Goal: Task Accomplishment & Management: Use online tool/utility

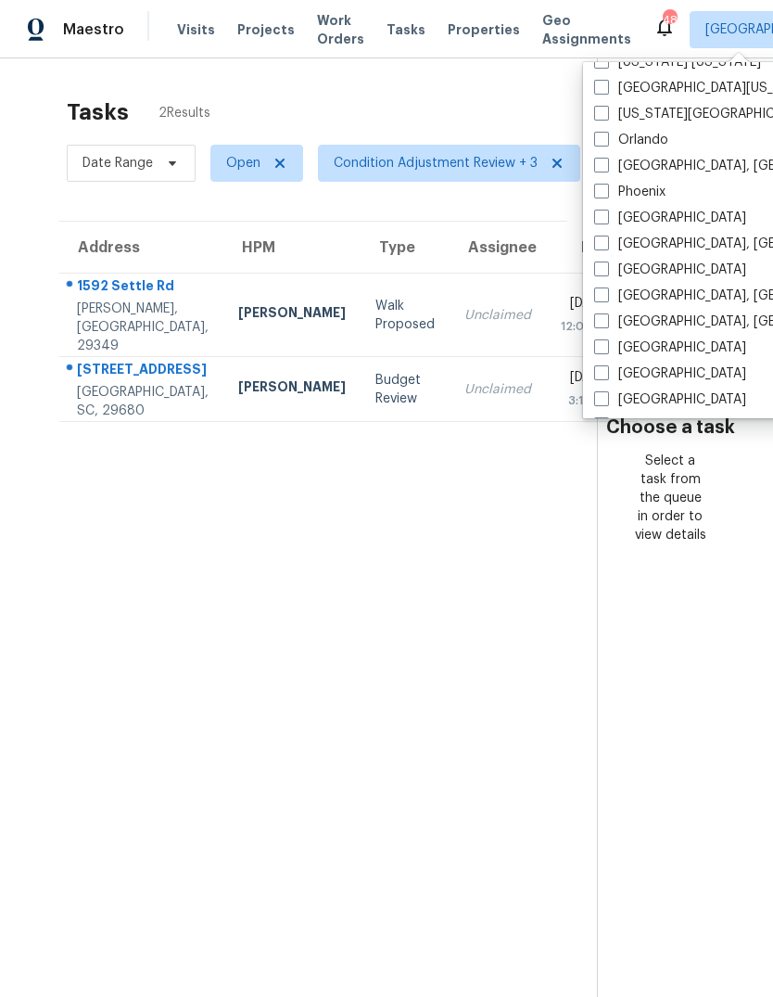
scroll to position [966, 0]
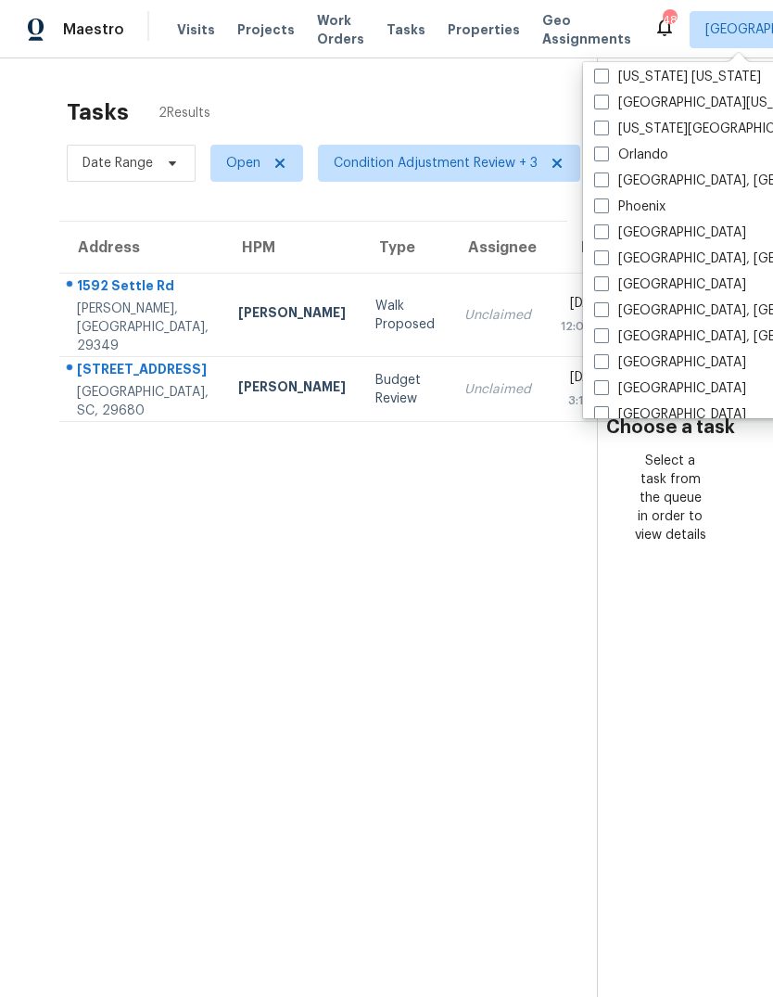
click at [594, 285] on span at bounding box center [601, 283] width 15 height 15
click at [594, 285] on input "[GEOGRAPHIC_DATA]" at bounding box center [600, 281] width 12 height 12
checkbox input "true"
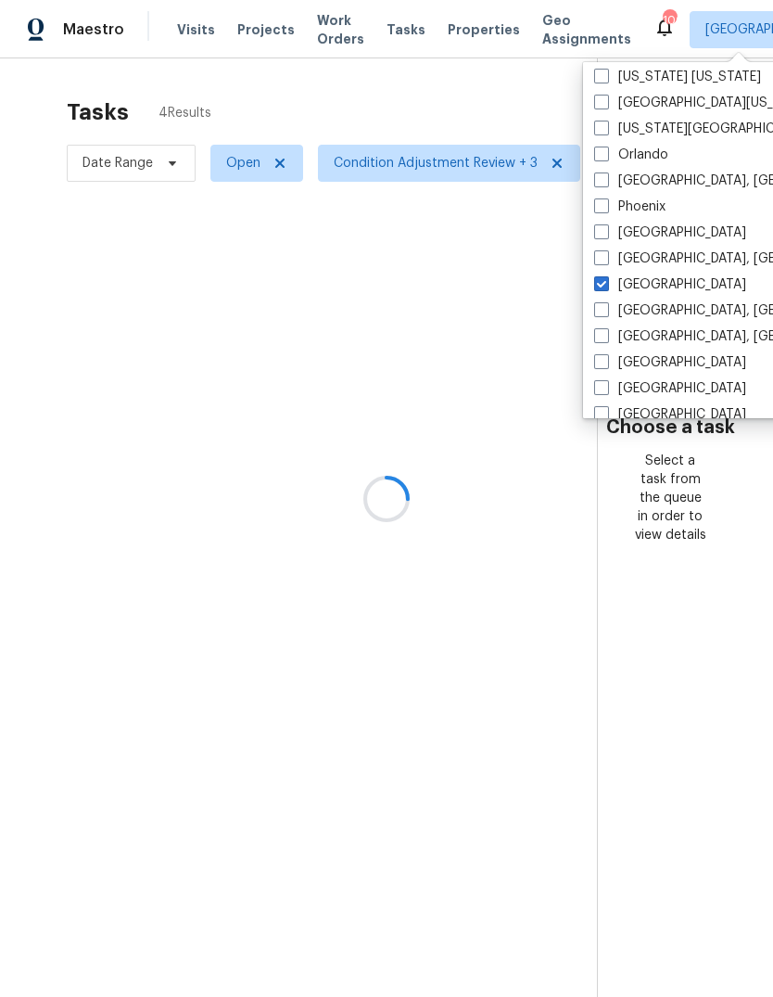
click at [460, 99] on div at bounding box center [386, 498] width 773 height 997
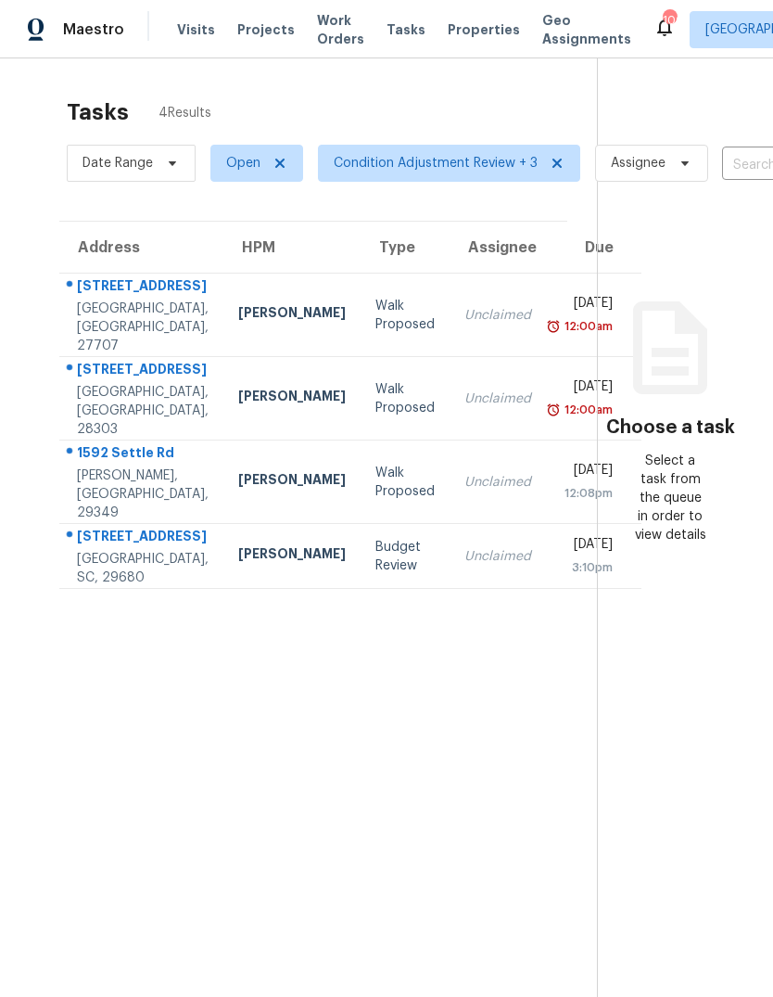
click at [318, 30] on span "Work Orders" at bounding box center [340, 29] width 47 height 37
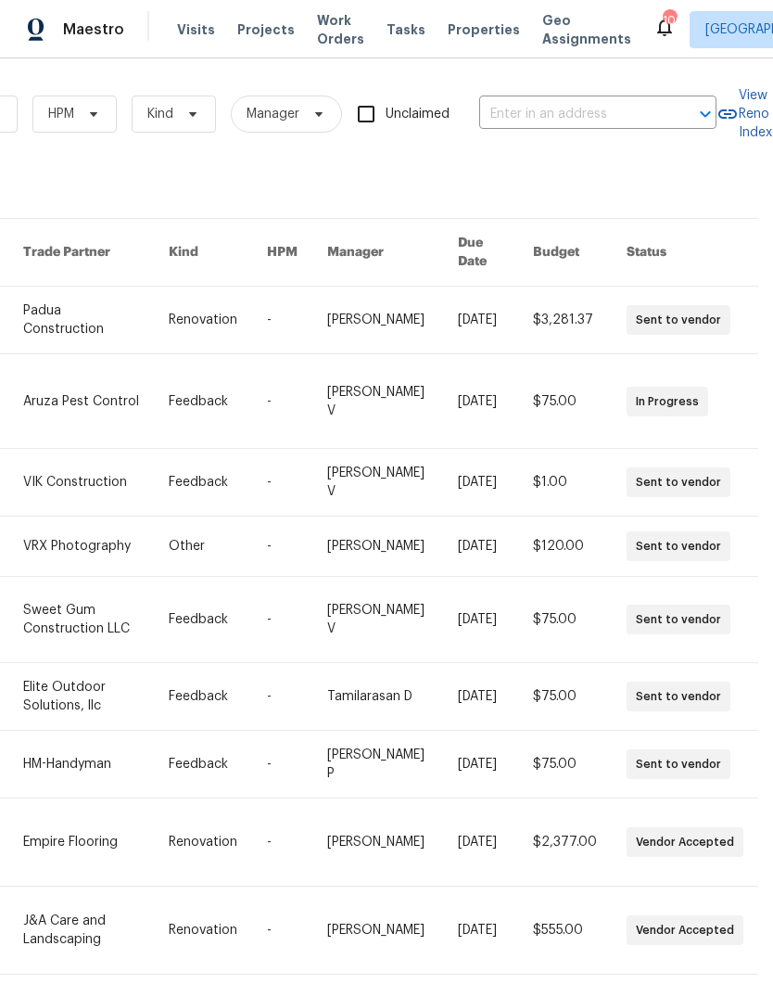
scroll to position [0, 305]
click at [570, 112] on input "text" at bounding box center [571, 114] width 185 height 29
type input "5612 tealb"
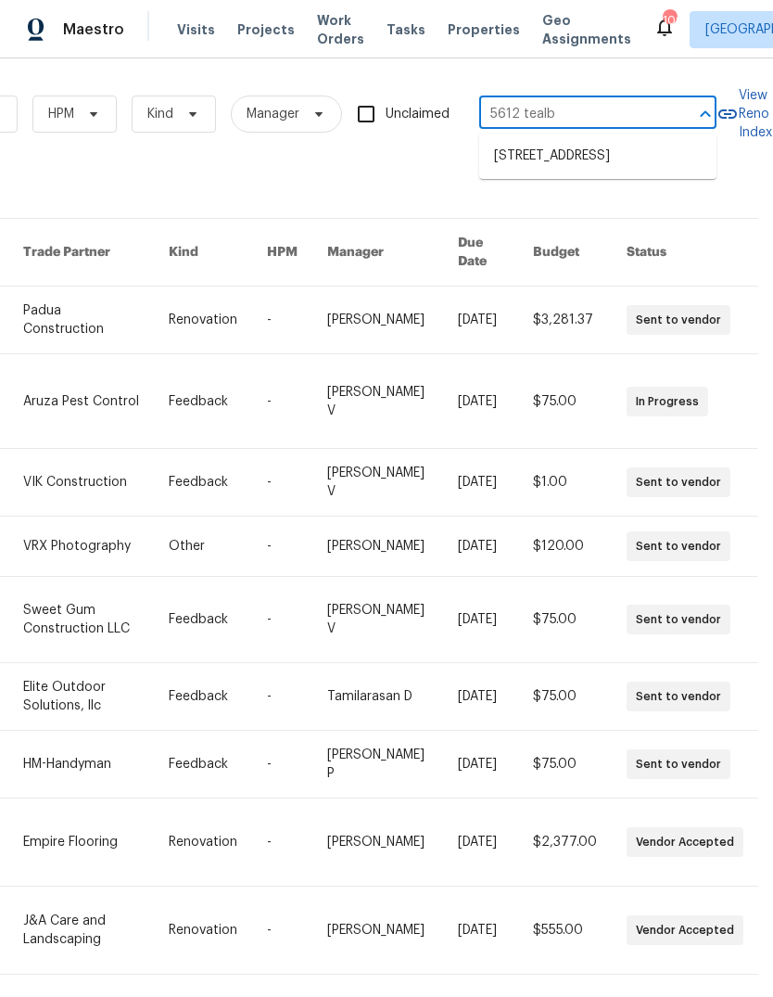
click at [552, 166] on li "[STREET_ADDRESS]" at bounding box center [597, 156] width 237 height 31
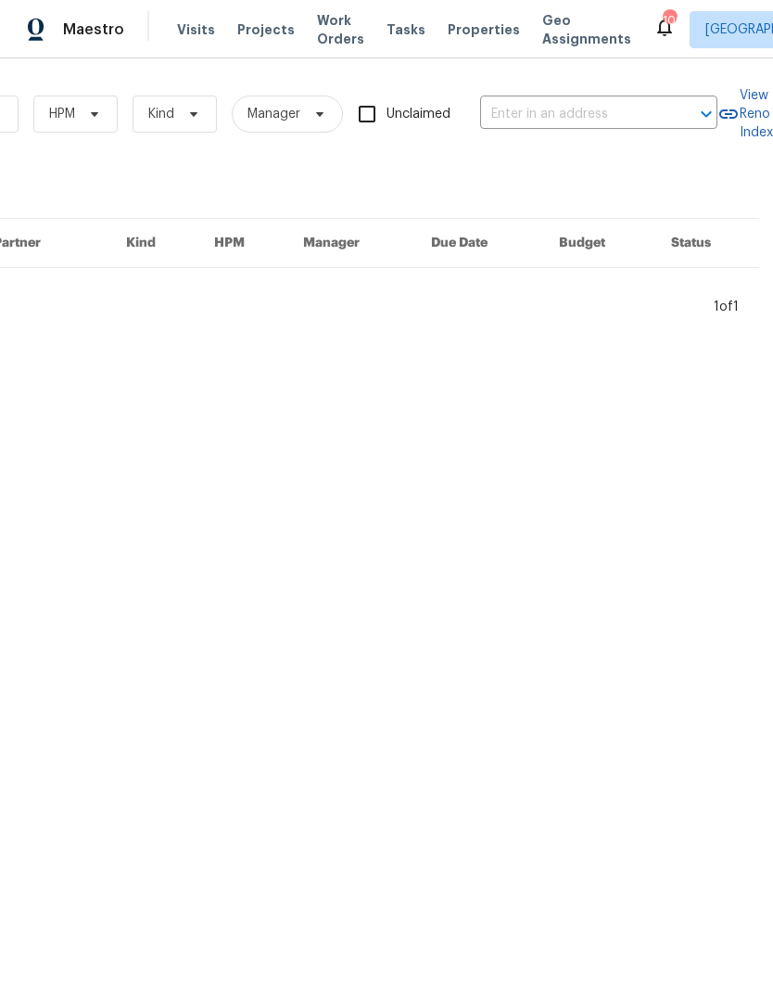
type input "[STREET_ADDRESS]"
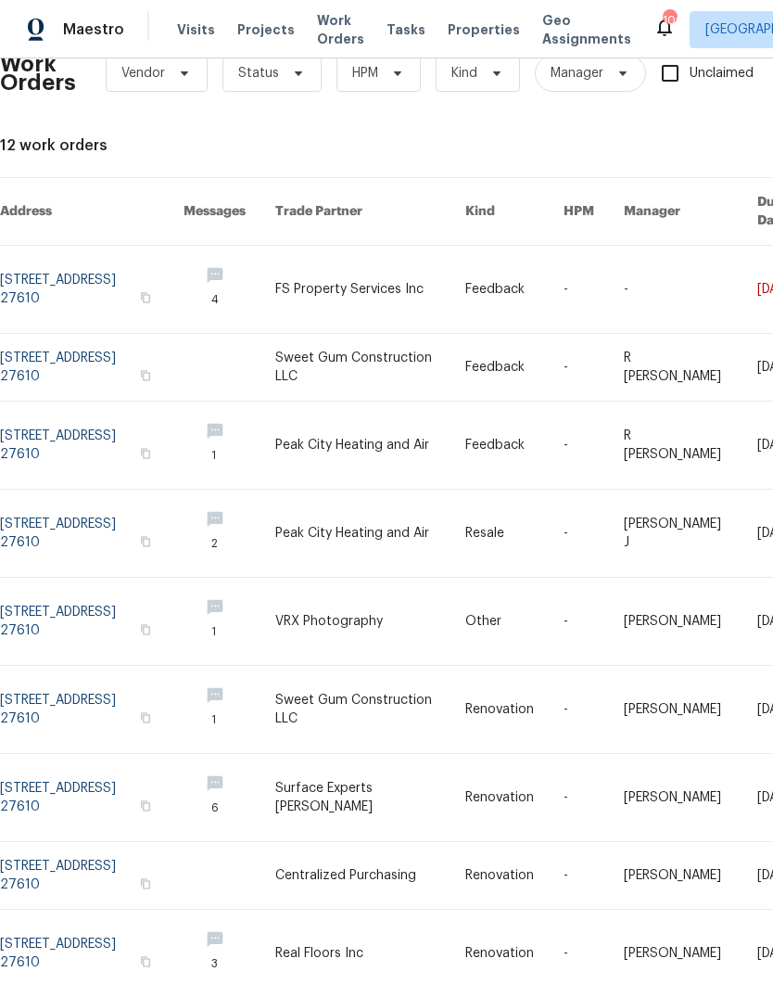
scroll to position [43, 0]
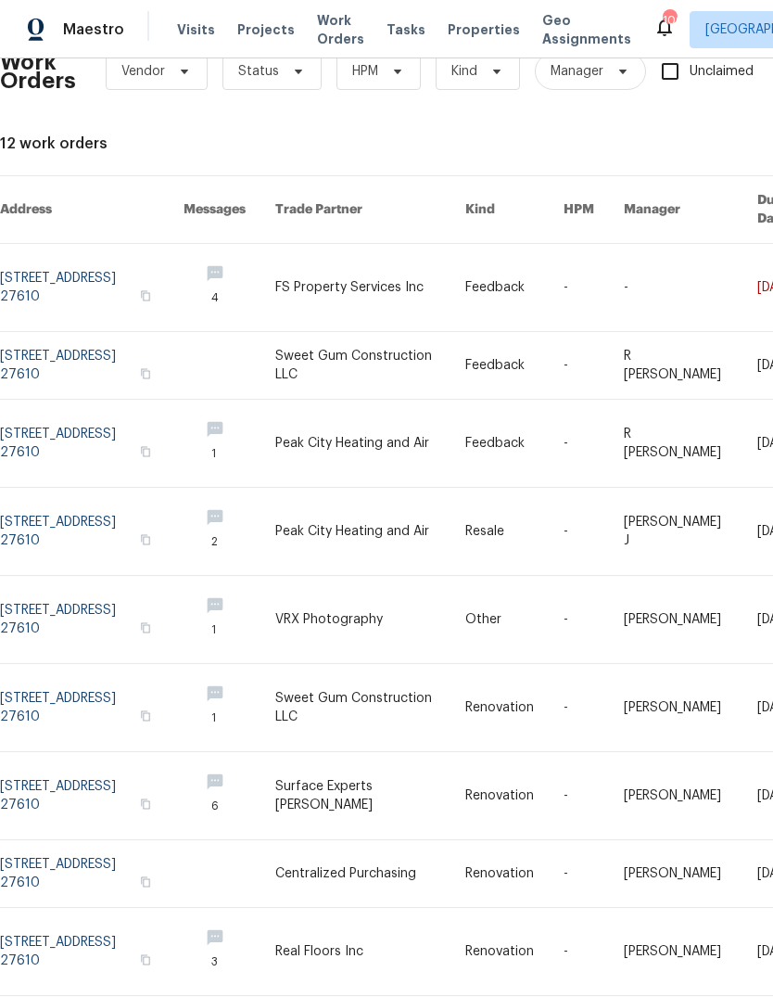
click at [401, 260] on link at bounding box center [370, 287] width 190 height 87
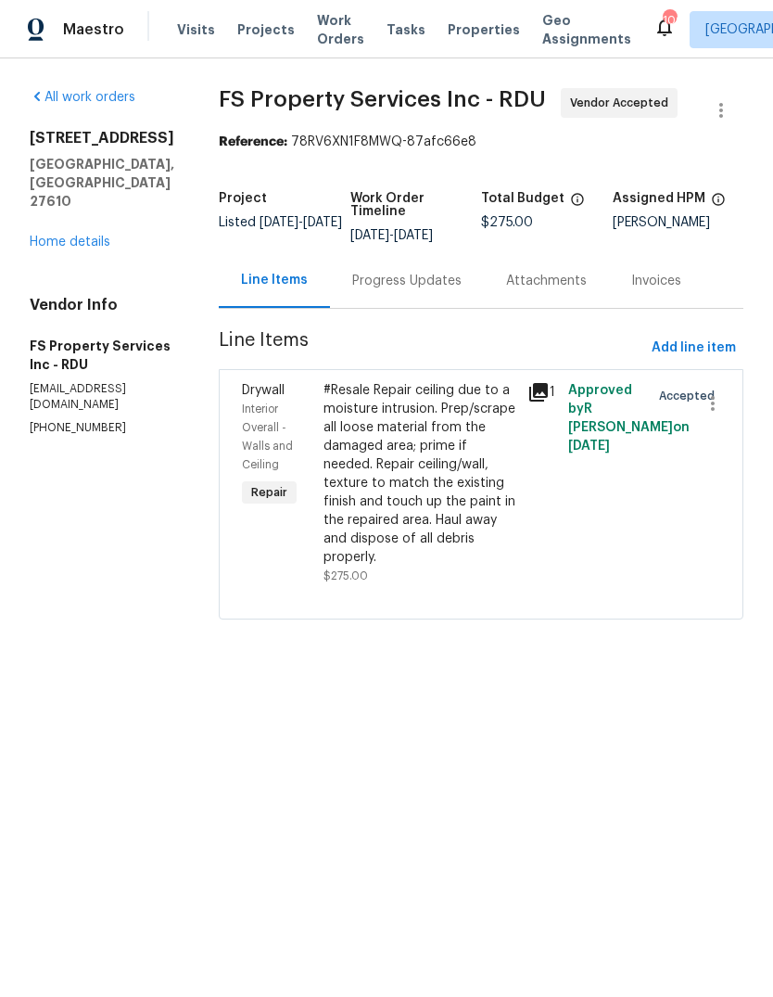
click at [52, 235] on link "Home details" at bounding box center [70, 241] width 81 height 13
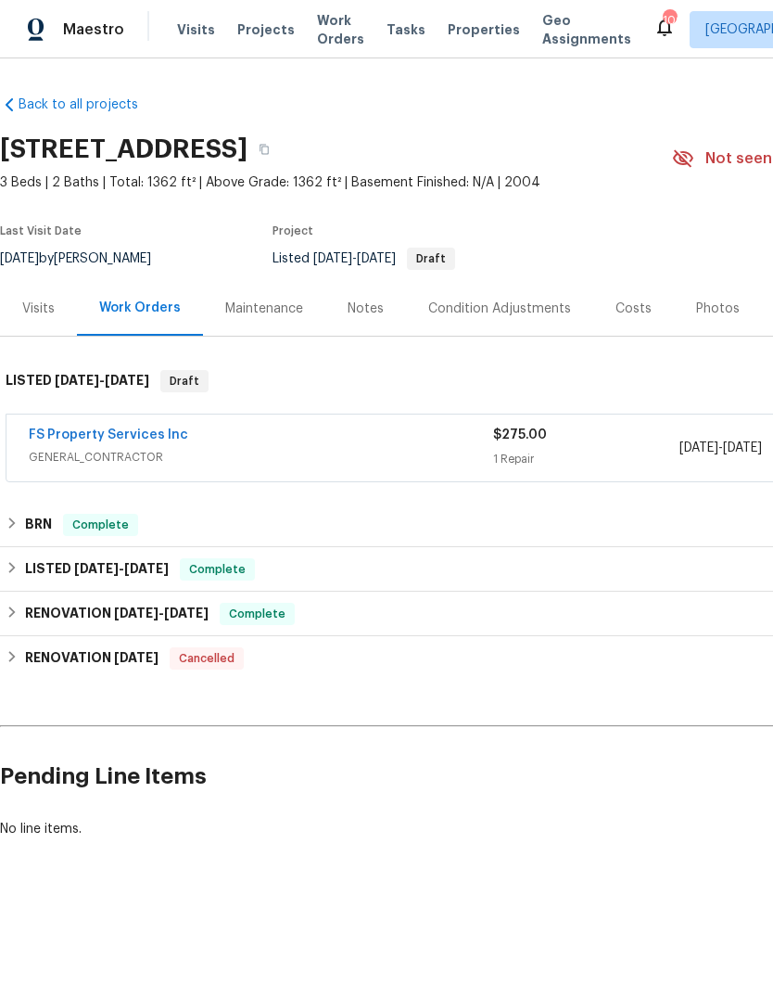
click at [85, 436] on link "FS Property Services Inc" at bounding box center [108, 434] width 159 height 13
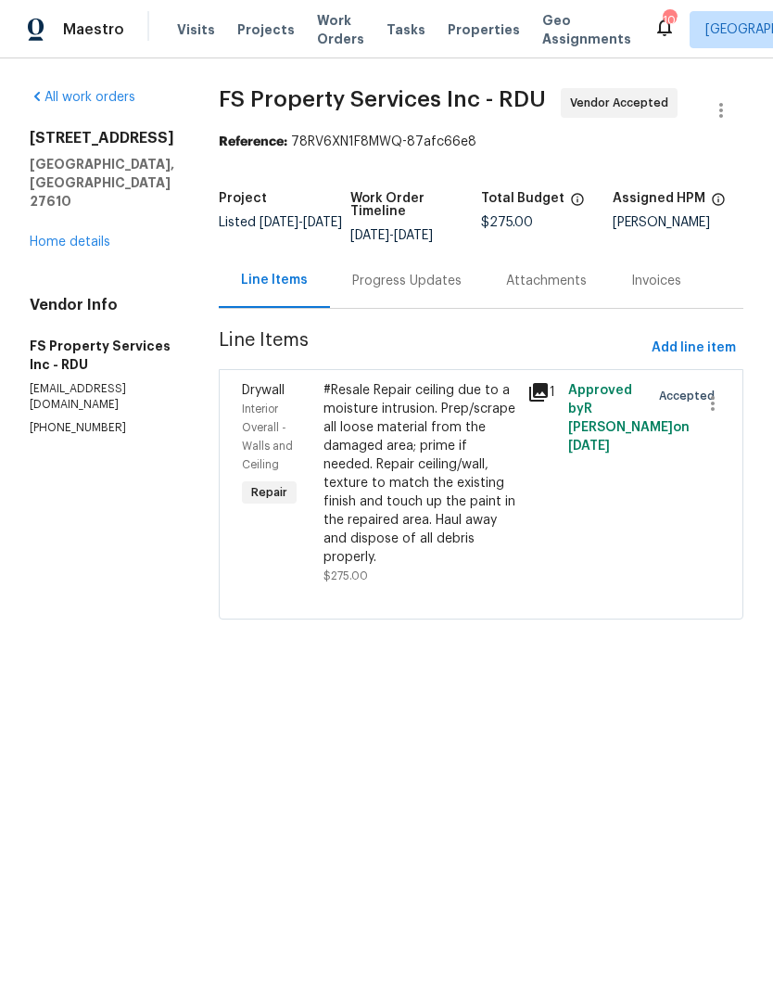
click at [458, 290] on div "Progress Updates" at bounding box center [406, 281] width 109 height 19
